Goal: Task Accomplishment & Management: Manage account settings

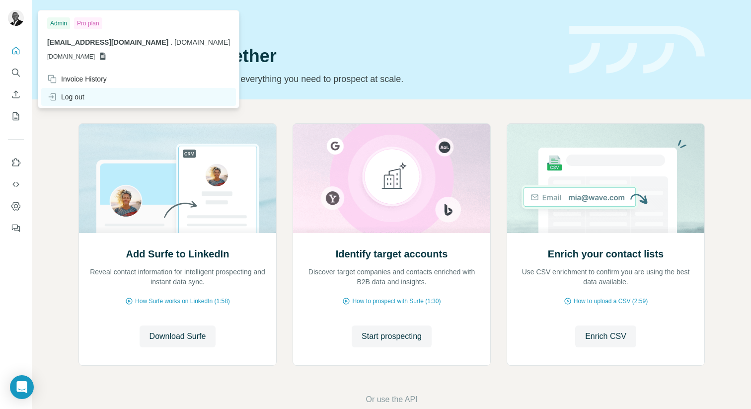
click at [65, 97] on div "Log out" at bounding box center [65, 97] width 37 height 10
